Goal: Book appointment/travel/reservation

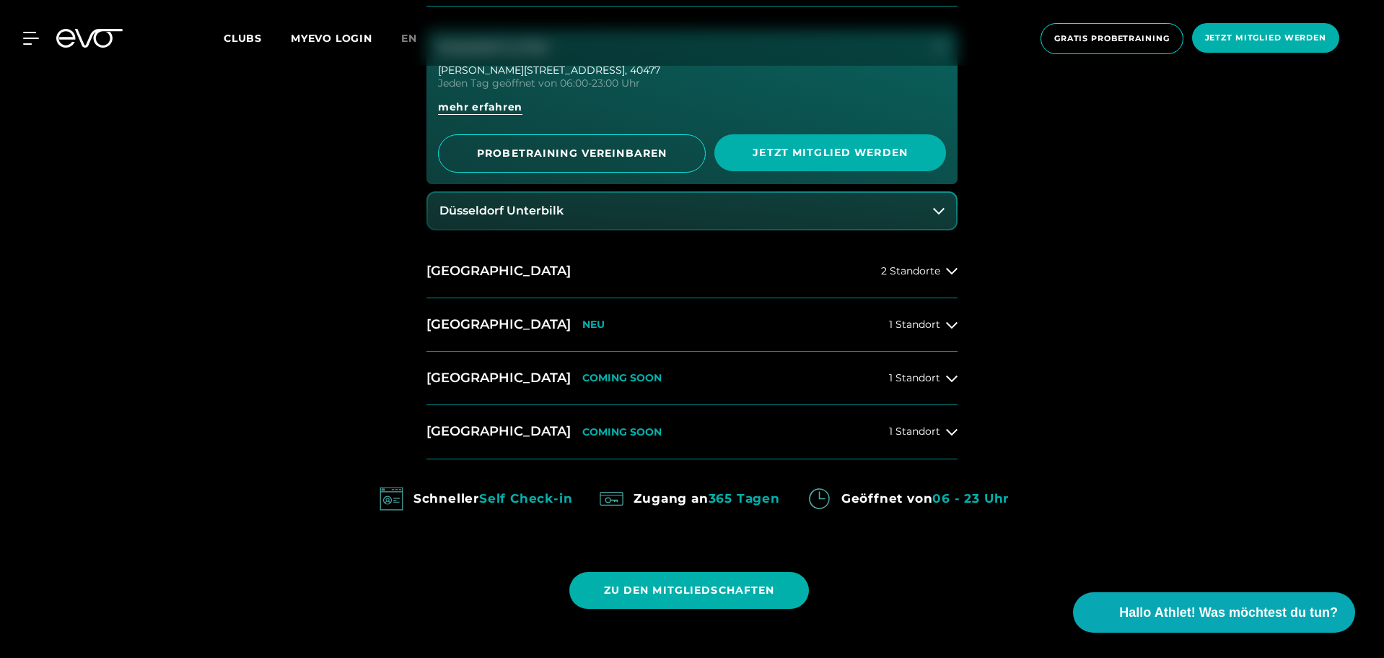
scroll to position [948, 0]
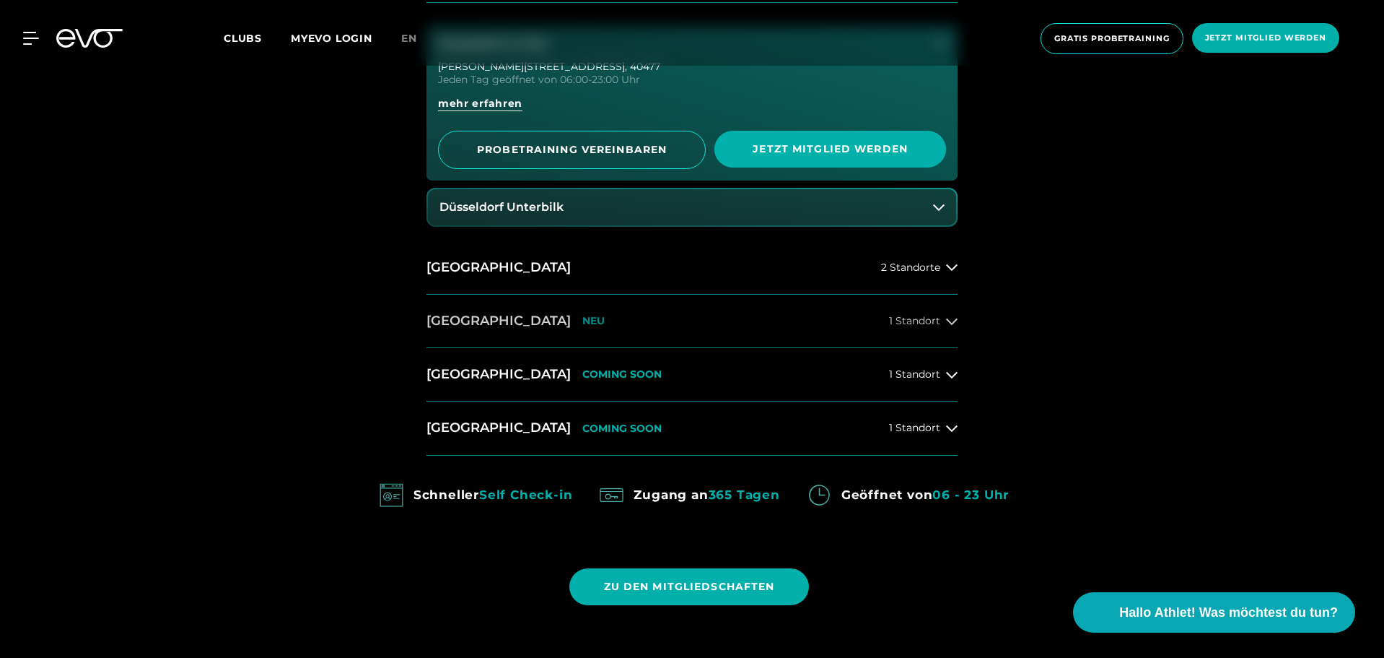
click at [699, 328] on button "[GEOGRAPHIC_DATA] NEU 1 Standort" at bounding box center [692, 320] width 531 height 53
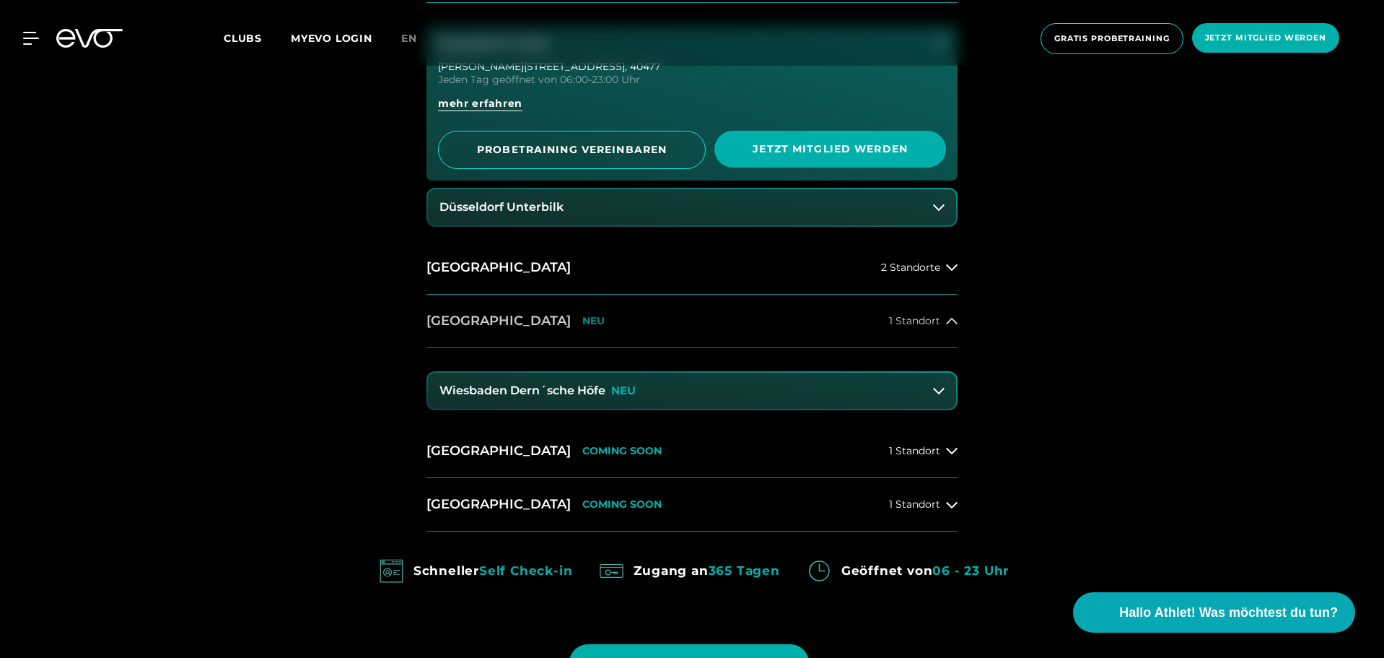
click at [699, 328] on button "[GEOGRAPHIC_DATA] NEU 1 Standort" at bounding box center [692, 320] width 531 height 53
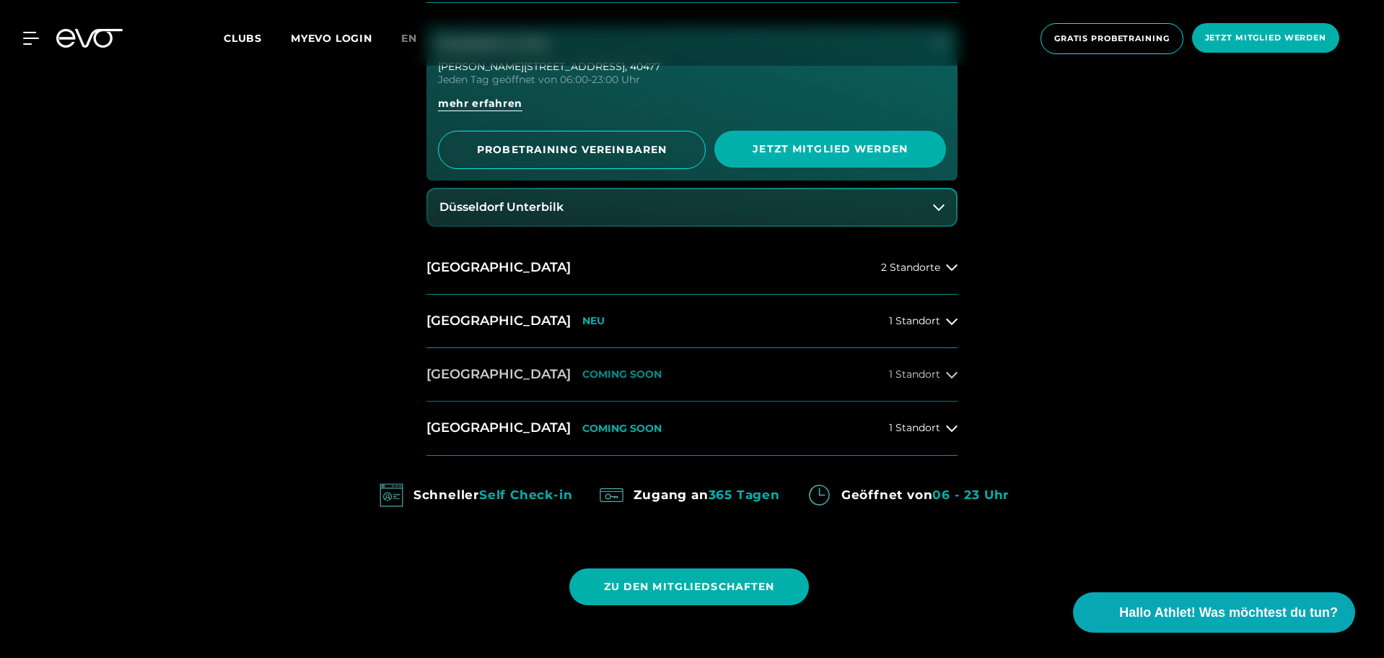
click at [651, 380] on button "[GEOGRAPHIC_DATA] COMING SOON 1 Standort" at bounding box center [692, 374] width 531 height 53
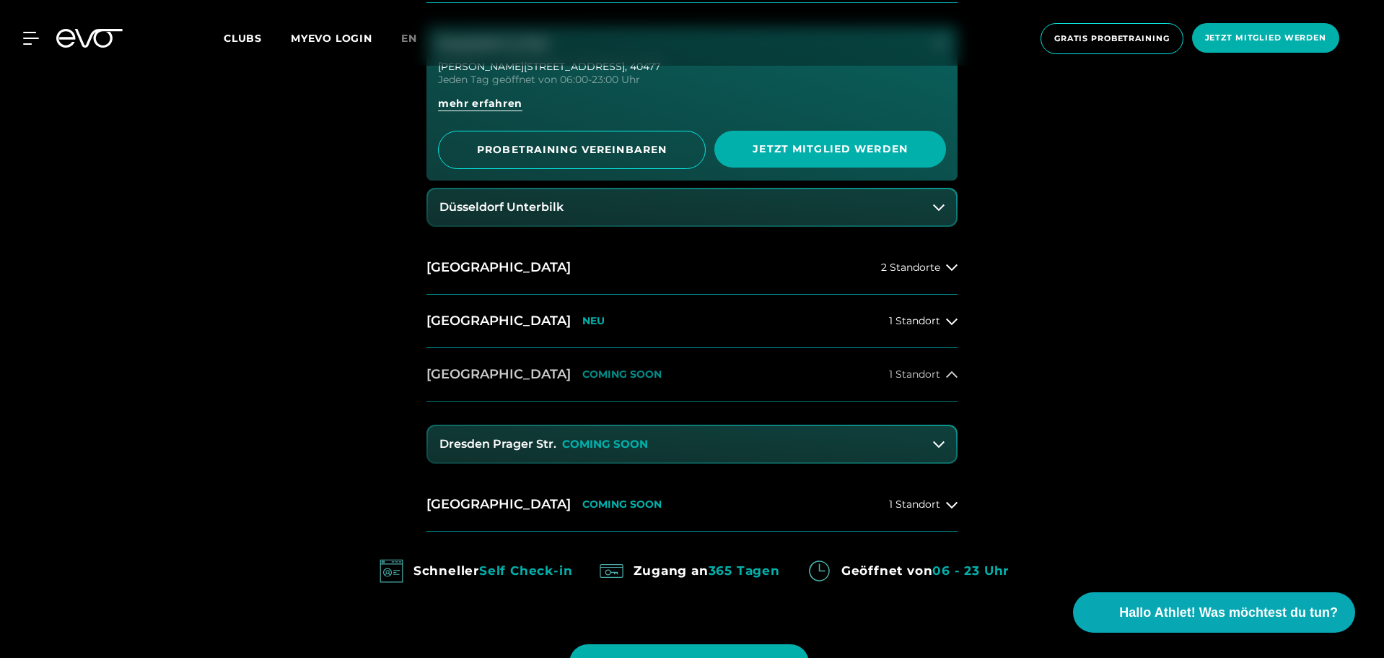
click at [651, 380] on button "[GEOGRAPHIC_DATA] COMING SOON 1 Standort" at bounding box center [692, 374] width 531 height 53
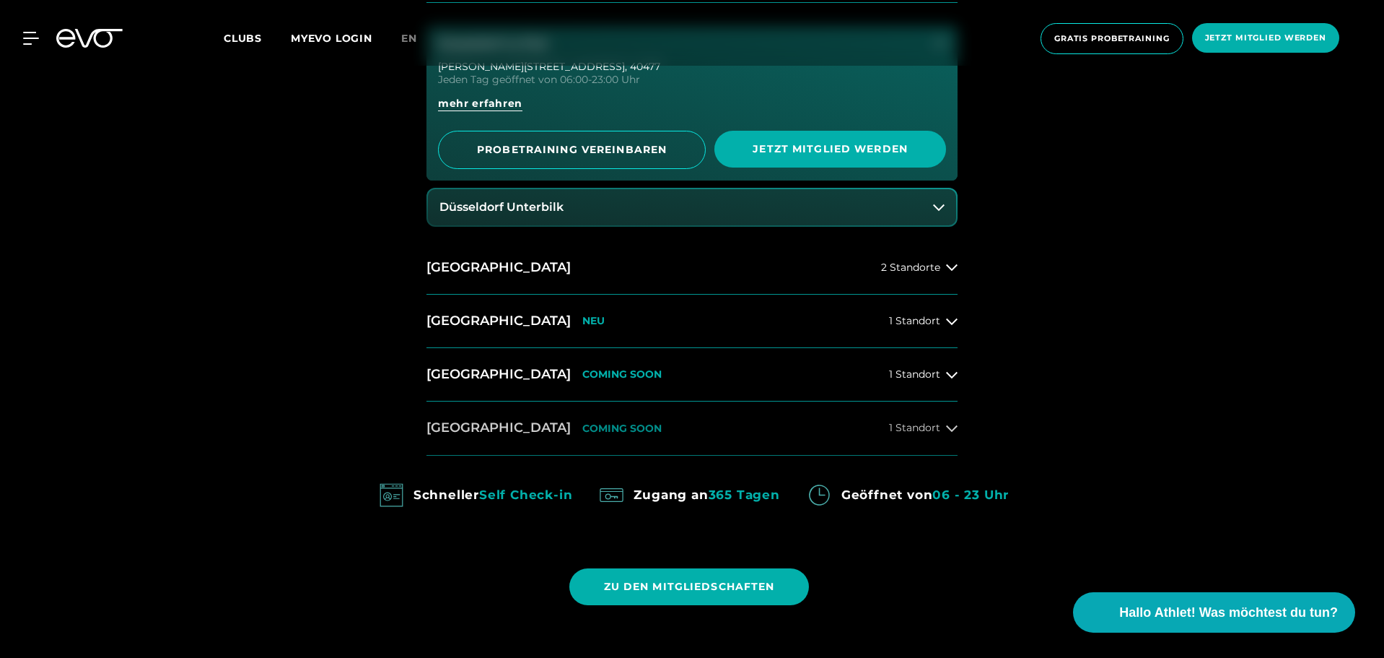
click at [629, 425] on button "[GEOGRAPHIC_DATA] COMING SOON 1 Standort" at bounding box center [692, 427] width 531 height 53
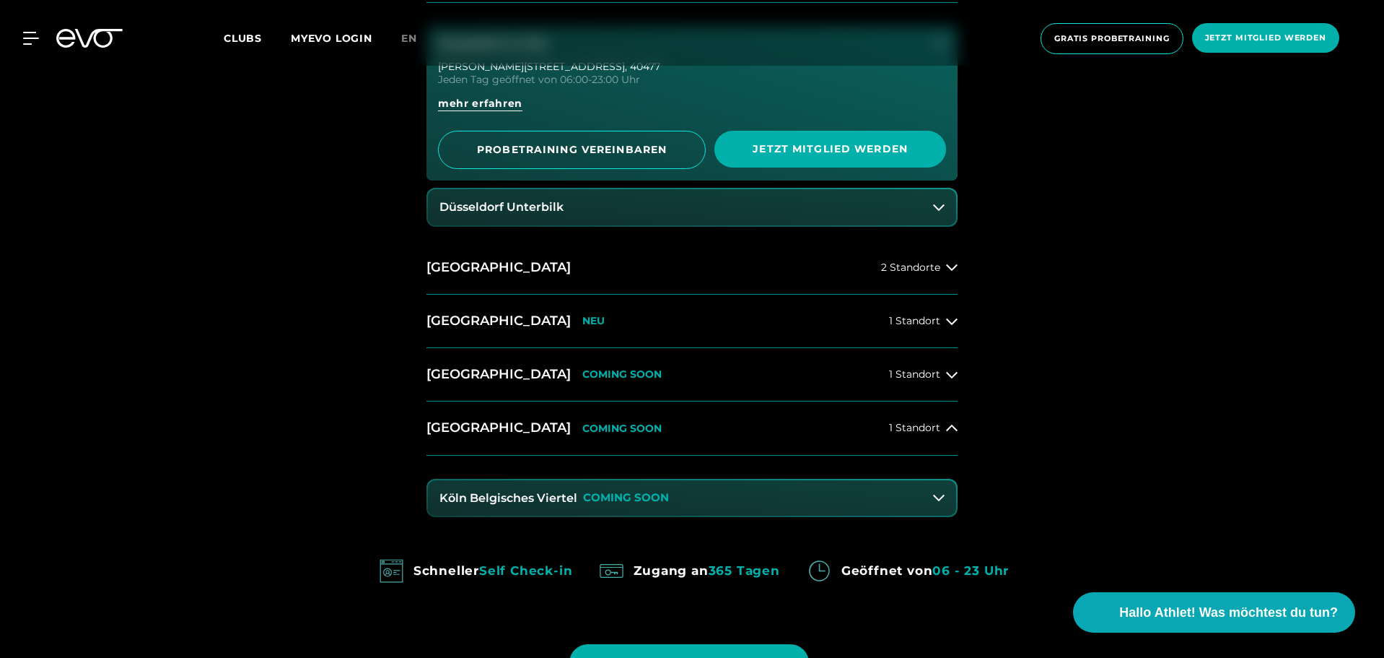
click at [633, 485] on button "Köln Belgisches Viertel COMING SOON" at bounding box center [692, 498] width 528 height 36
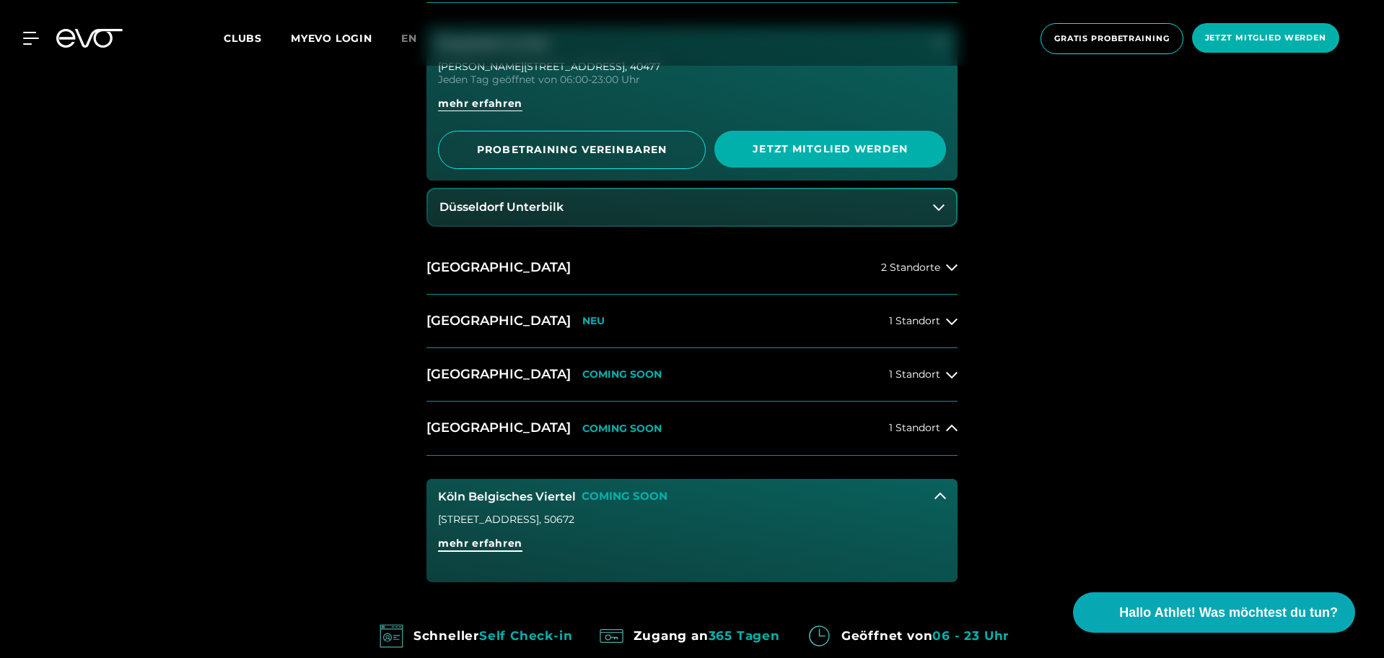
click at [486, 556] on span "mehr erfahren" at bounding box center [480, 549] width 84 height 26
